Goal: Information Seeking & Learning: Learn about a topic

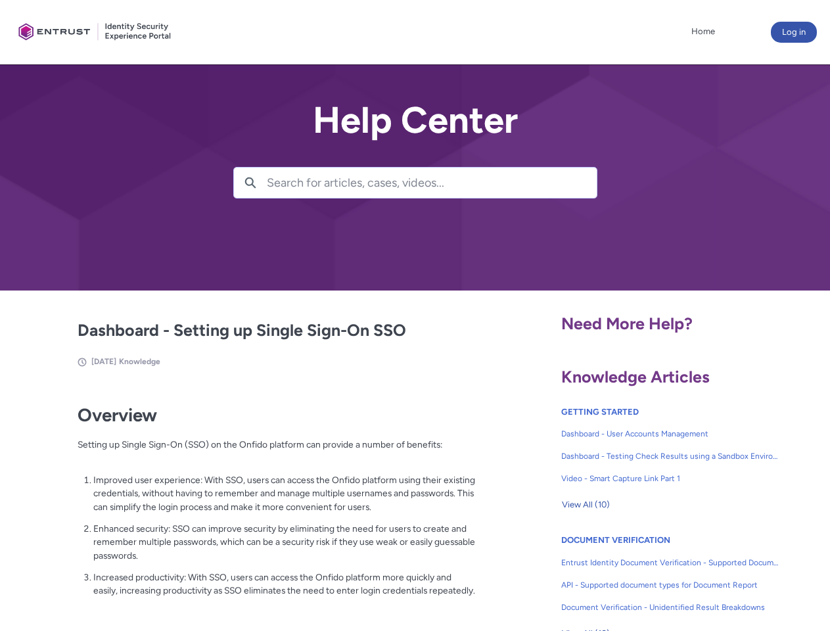
click at [250, 183] on lightning-primitive-icon "button" at bounding box center [251, 182] width 12 height 10
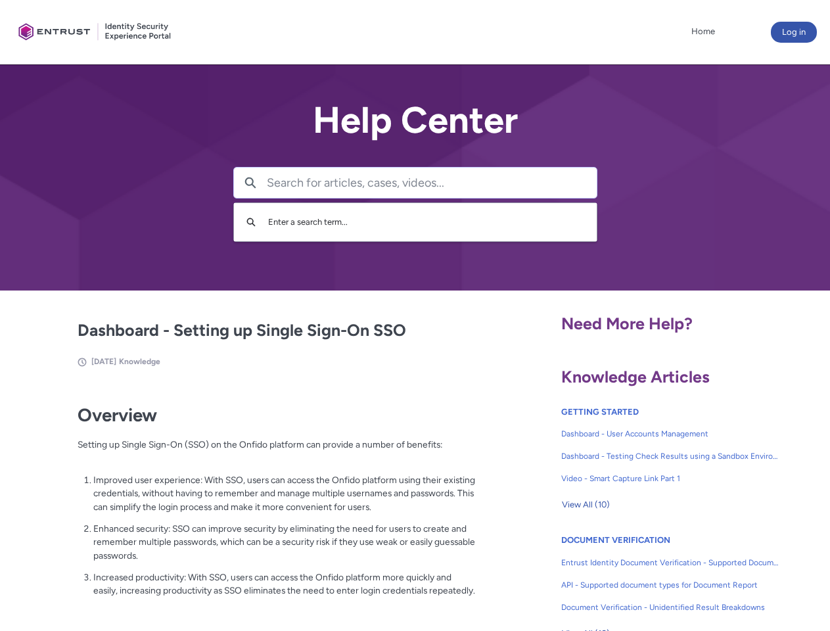
click at [252, 503] on p "Improved user experience: With SSO, users can access the Onfido platform using …" at bounding box center [284, 493] width 383 height 41
click at [586, 505] on span "View All (10)" at bounding box center [586, 505] width 48 height 20
click at [635, 575] on link "API - Supported document types for Document Report" at bounding box center [670, 585] width 218 height 22
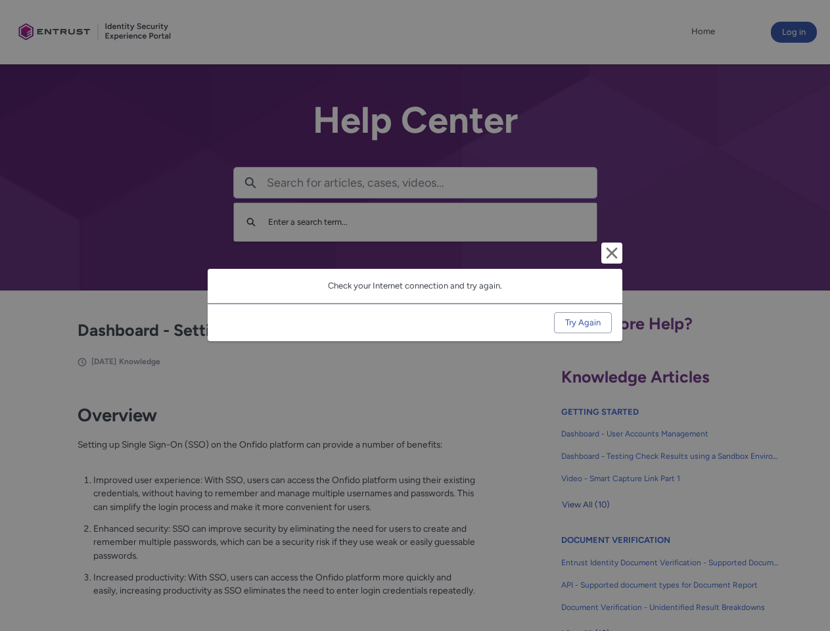
click at [809, 575] on div "Cancel and close Check your Internet connection and try again. Try Again" at bounding box center [415, 315] width 830 height 631
